Goal: Task Accomplishment & Management: Use online tool/utility

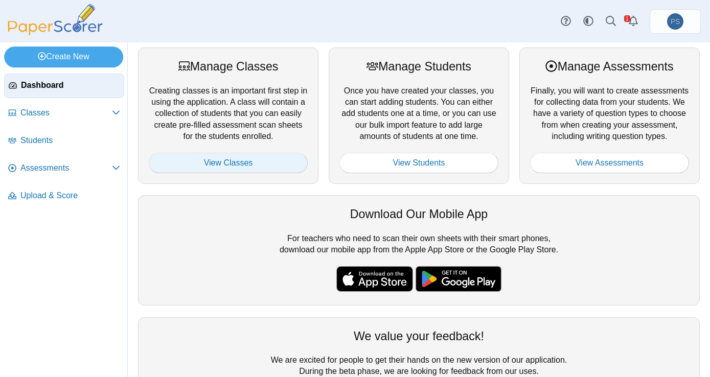
click at [218, 159] on link "View Classes" at bounding box center [228, 163] width 159 height 20
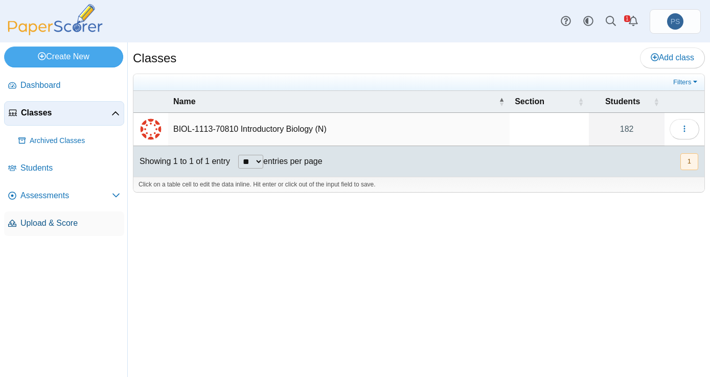
click at [51, 223] on span "Upload & Score" at bounding box center [70, 223] width 100 height 11
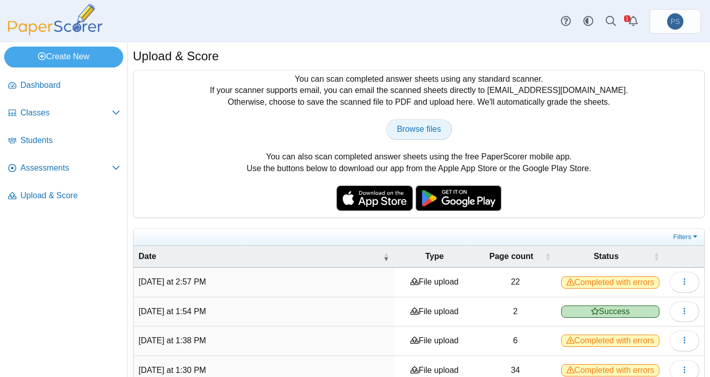
click at [416, 132] on span "Browse files" at bounding box center [419, 129] width 44 height 9
type input "**********"
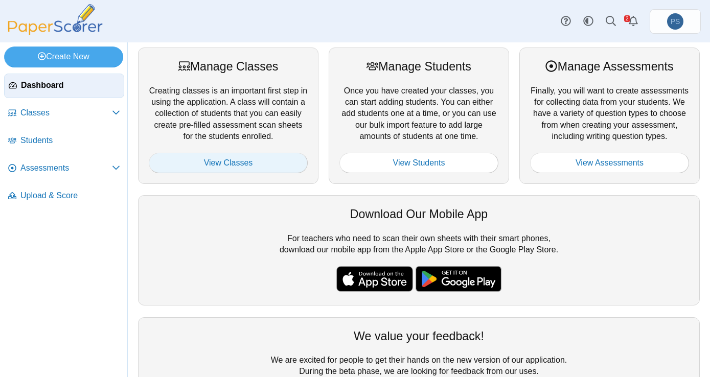
click at [216, 160] on link "View Classes" at bounding box center [228, 163] width 159 height 20
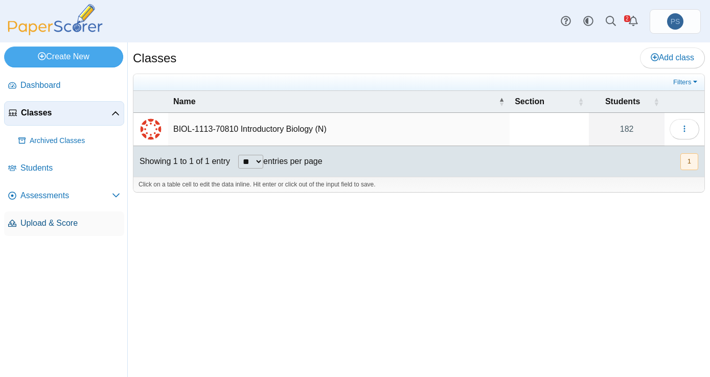
click at [33, 226] on span "Upload & Score" at bounding box center [70, 223] width 100 height 11
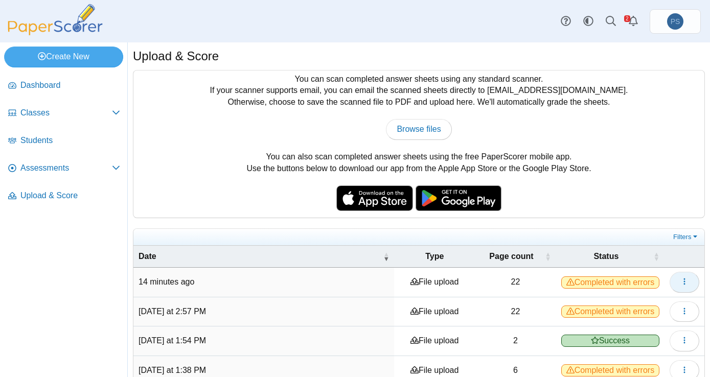
click at [681, 282] on icon "button" at bounding box center [685, 282] width 8 height 8
click at [681, 284] on button "button" at bounding box center [685, 282] width 30 height 20
click at [681, 279] on icon "button" at bounding box center [685, 282] width 8 height 8
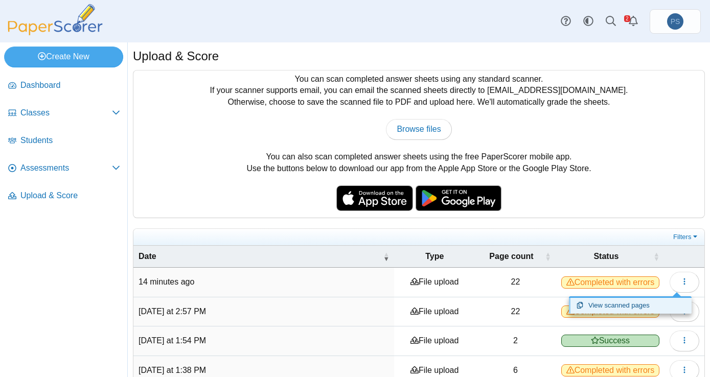
click at [589, 299] on link "View scanned pages" at bounding box center [630, 305] width 123 height 15
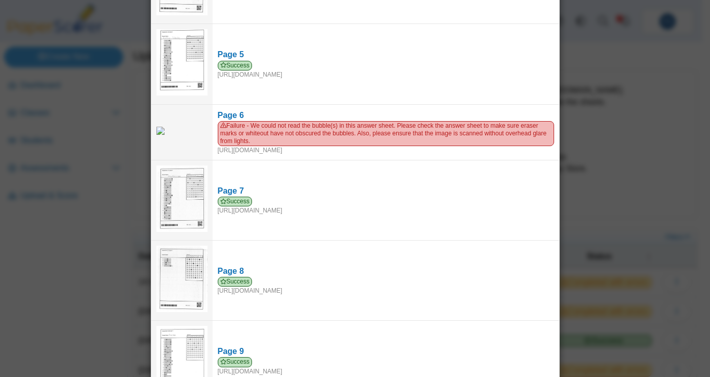
scroll to position [335, 0]
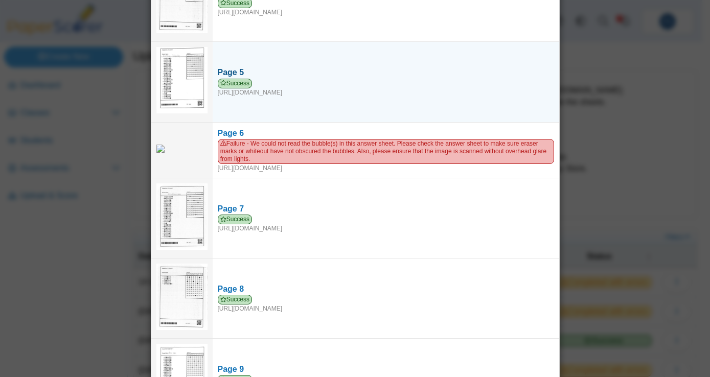
click at [350, 86] on div "Success https://forms.paperscorer.com/scans/10/5664/238932/3163664_SEPTEMBER_21…" at bounding box center [386, 88] width 337 height 18
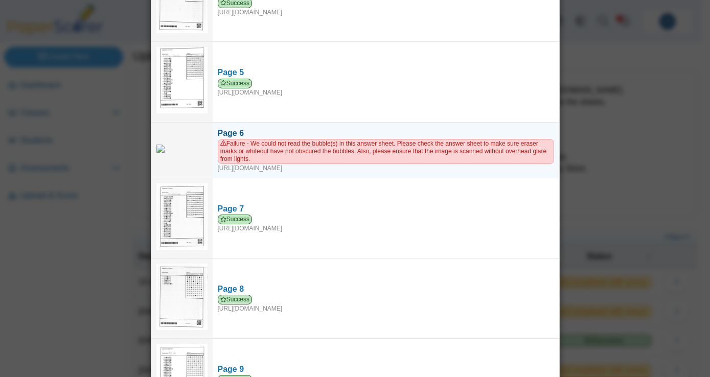
click at [359, 165] on div "Failure - We could not read the bubble(s) in this answer sheet. Please check th…" at bounding box center [386, 156] width 337 height 34
